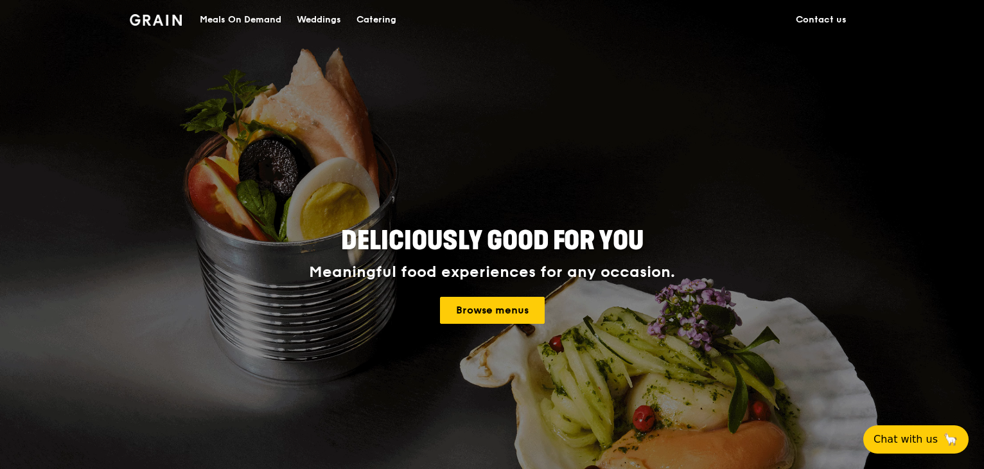
click at [376, 16] on div "Catering" at bounding box center [377, 20] width 40 height 39
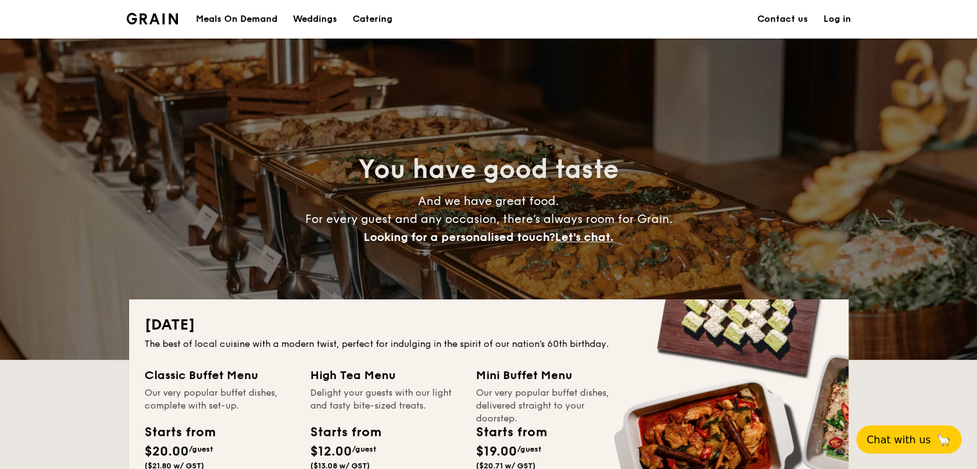
click at [217, 17] on div "Meals On Demand" at bounding box center [237, 19] width 82 height 39
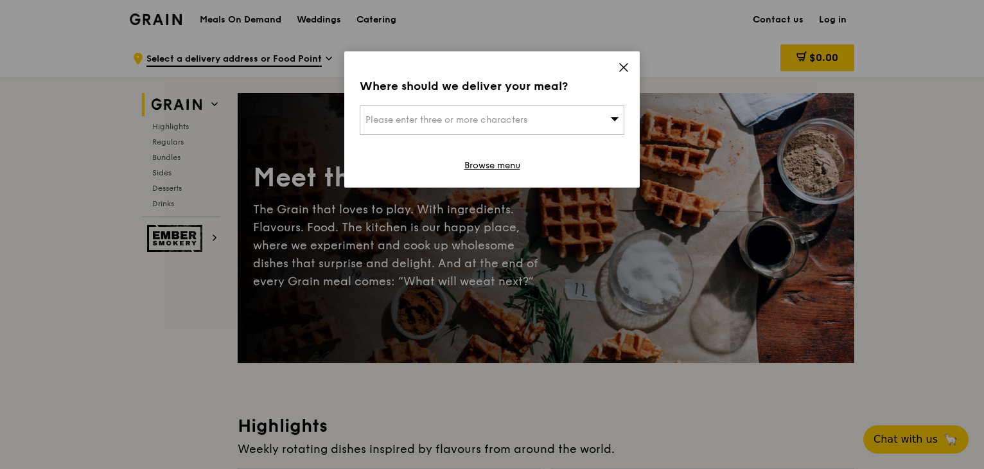
click at [624, 69] on icon at bounding box center [624, 68] width 12 height 12
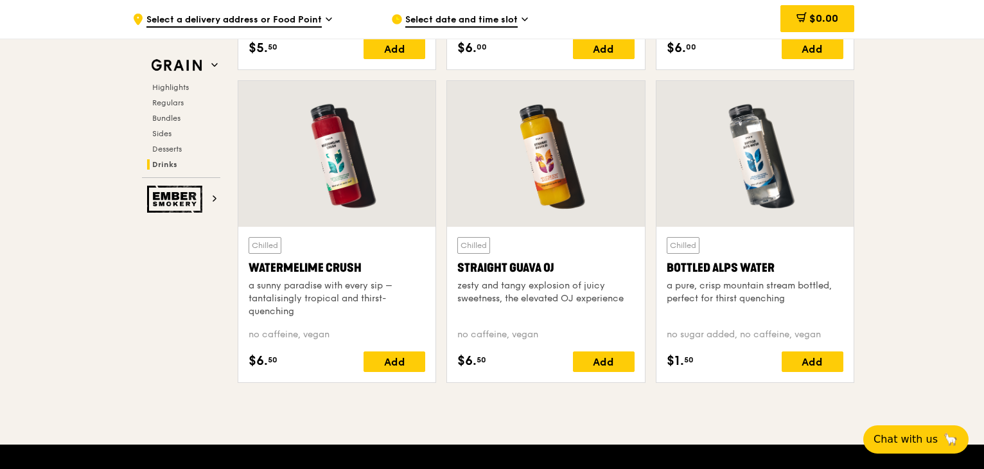
scroll to position [5269, 0]
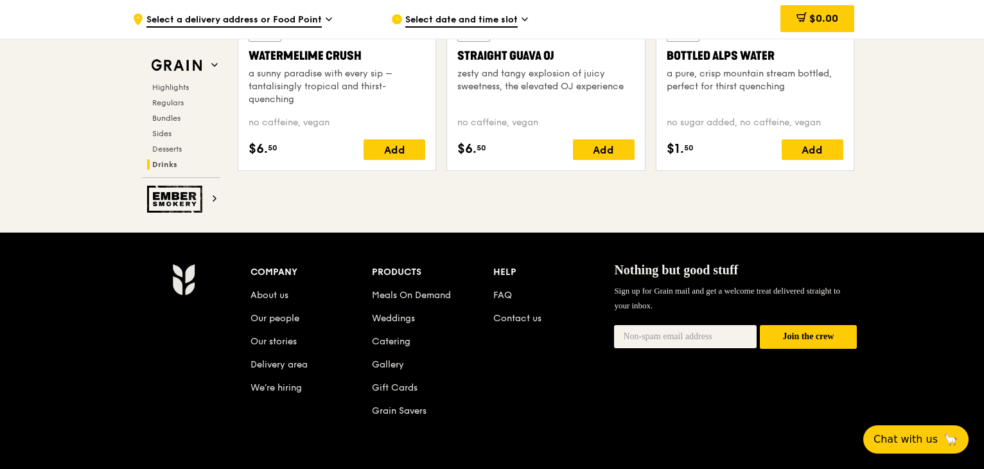
click at [507, 327] on div "Company About us Our people Our stories Delivery area We’re hiring Products Mea…" at bounding box center [554, 351] width 606 height 176
click at [511, 319] on link "Contact us" at bounding box center [517, 318] width 48 height 11
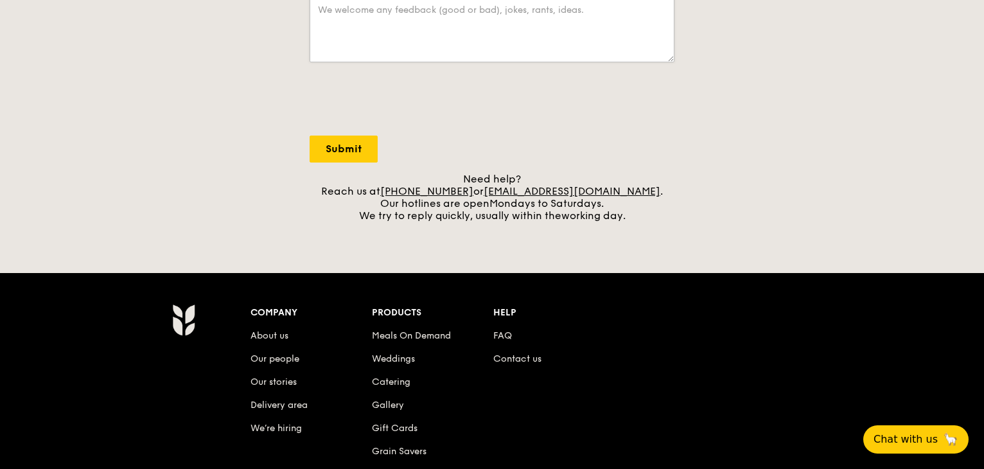
scroll to position [566, 0]
